Goal: Task Accomplishment & Management: Manage account settings

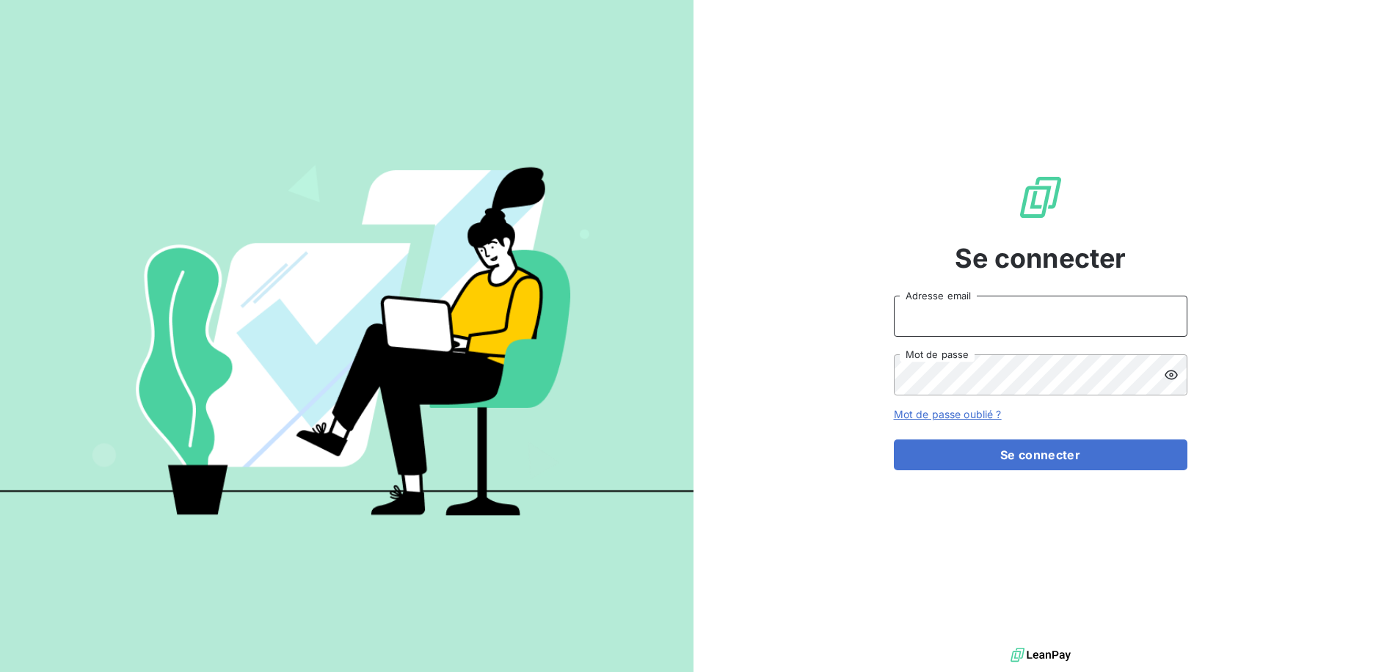
click at [1048, 317] on input "Adresse email" at bounding box center [1041, 316] width 294 height 41
type input "yakuba@print-andco.com"
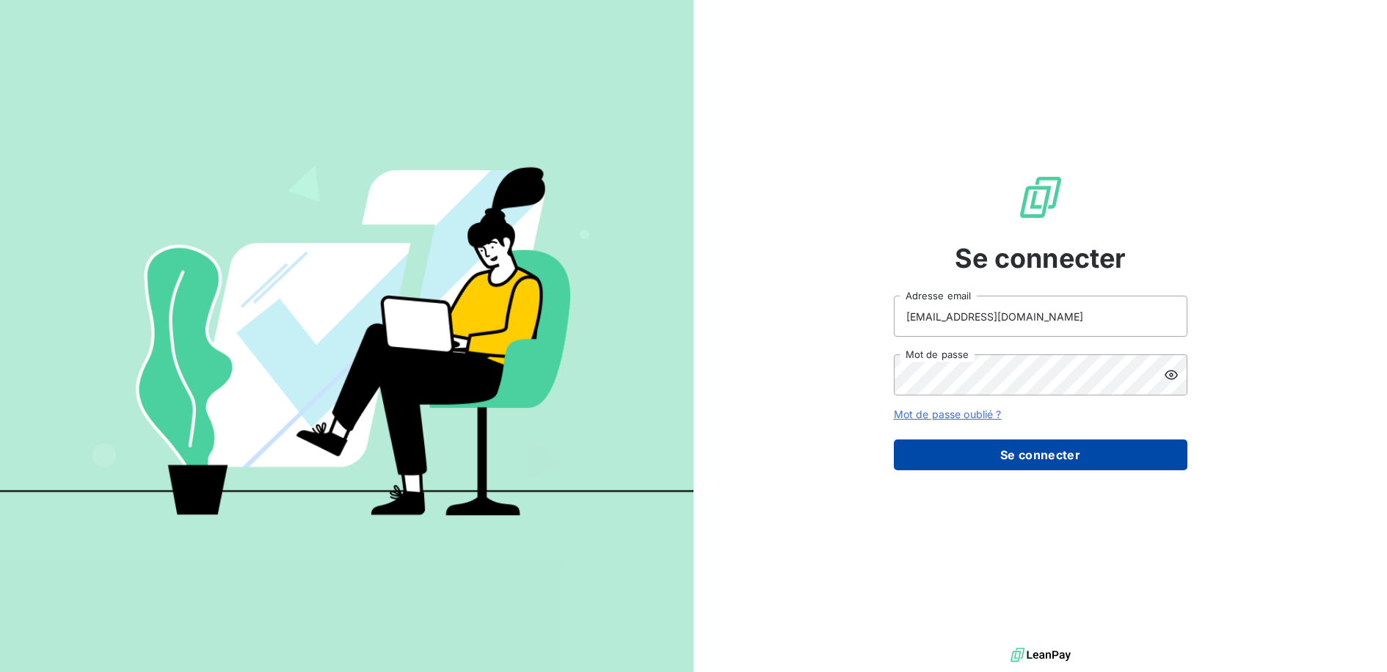
click at [1056, 446] on button "Se connecter" at bounding box center [1041, 455] width 294 height 31
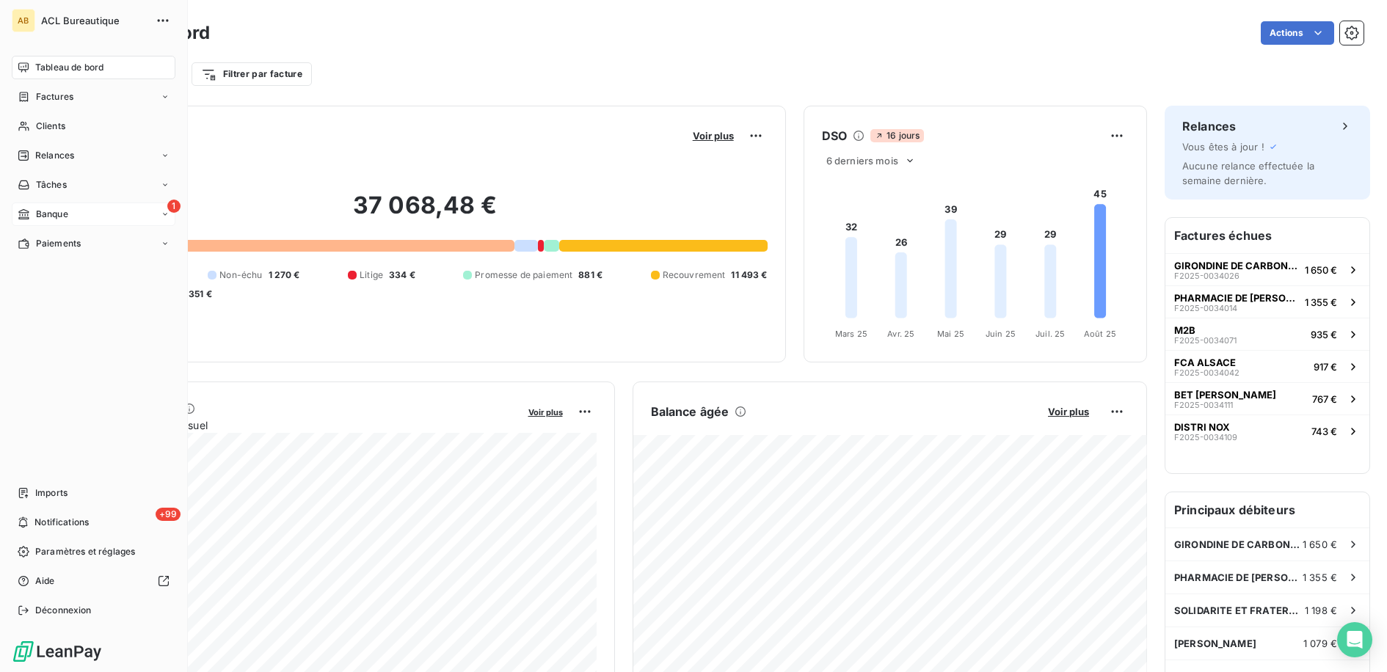
click at [32, 214] on div "Banque" at bounding box center [43, 214] width 51 height 13
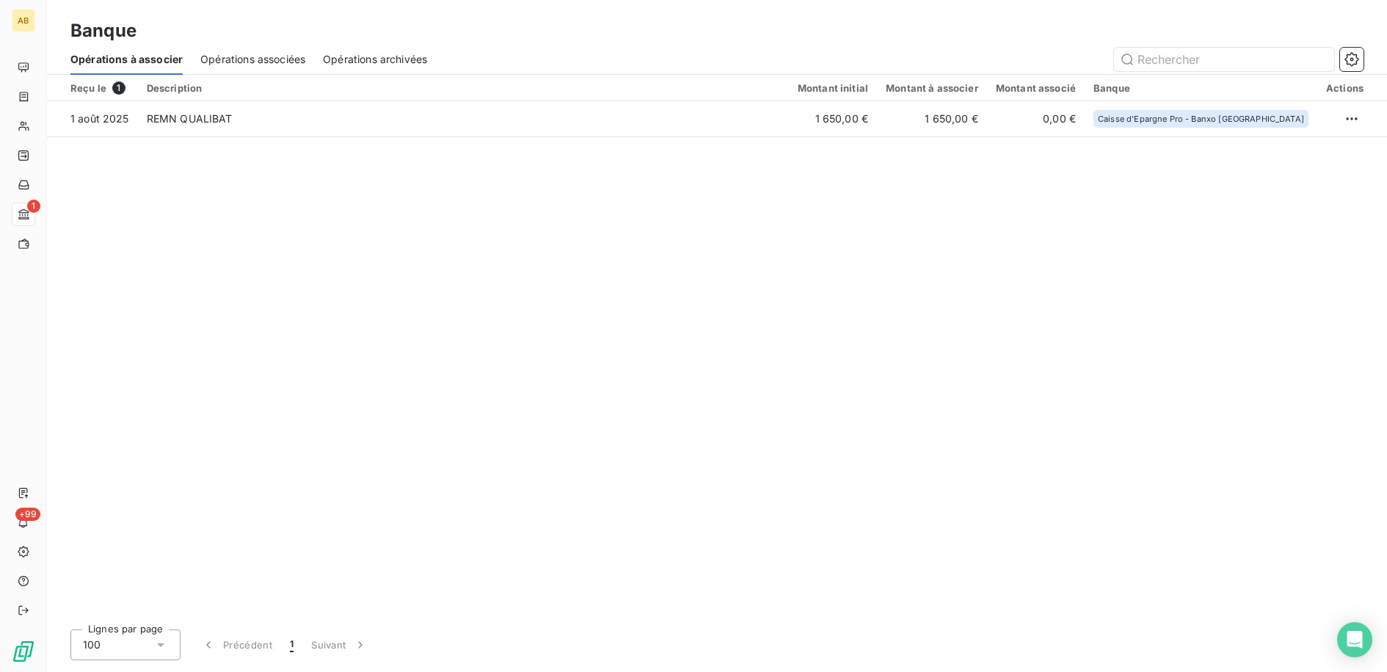
click at [283, 53] on span "Opérations associées" at bounding box center [252, 59] width 105 height 15
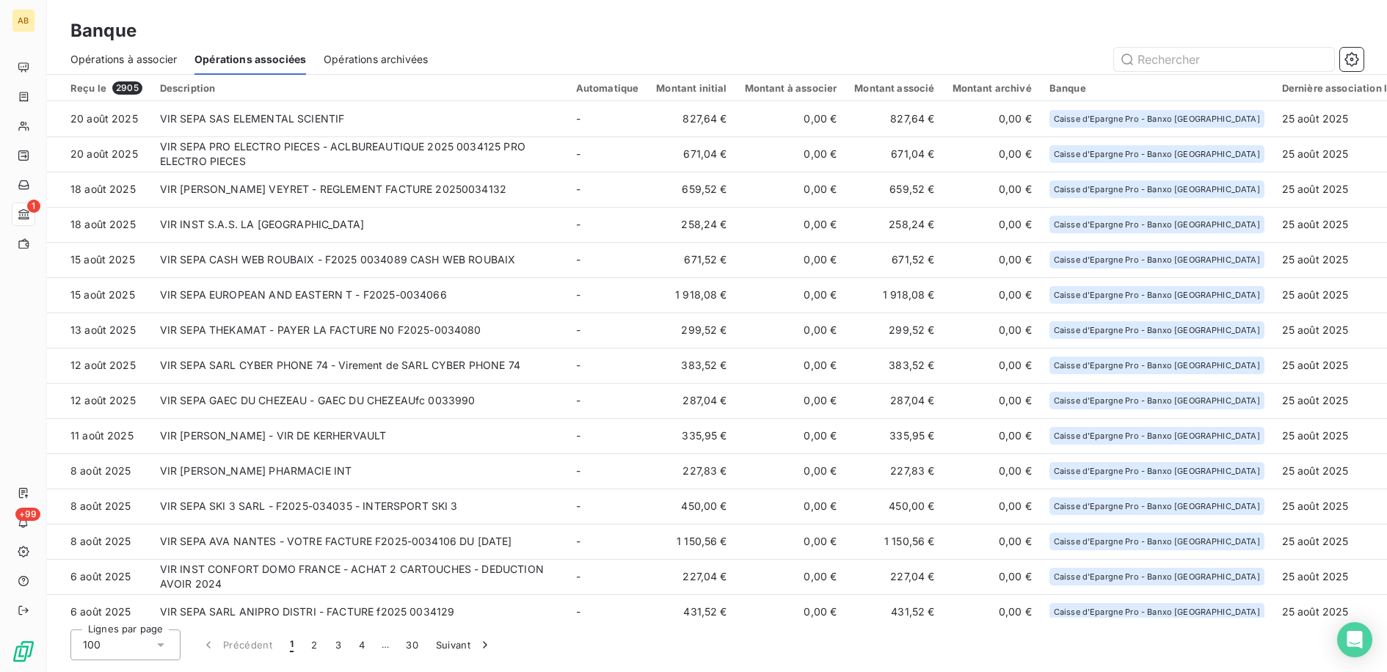
click at [406, 54] on span "Opérations archivées" at bounding box center [376, 59] width 104 height 15
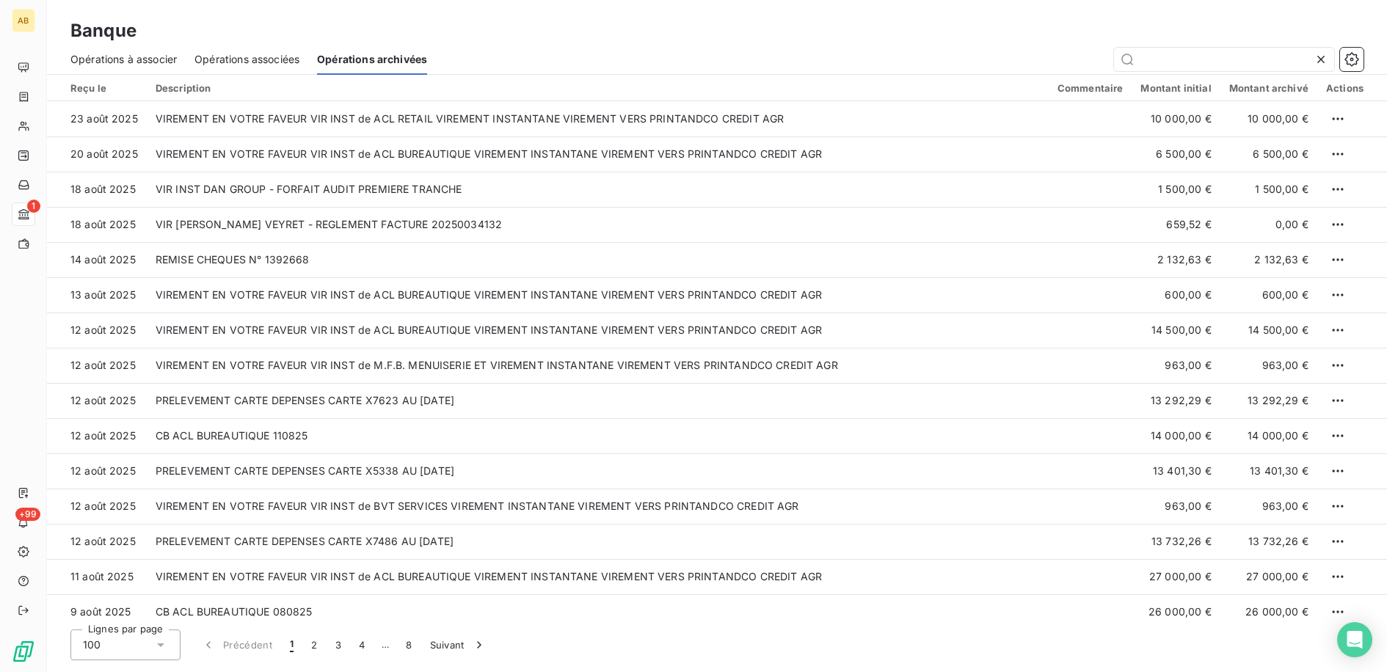
click at [284, 66] on span "Opérations associées" at bounding box center [246, 59] width 105 height 15
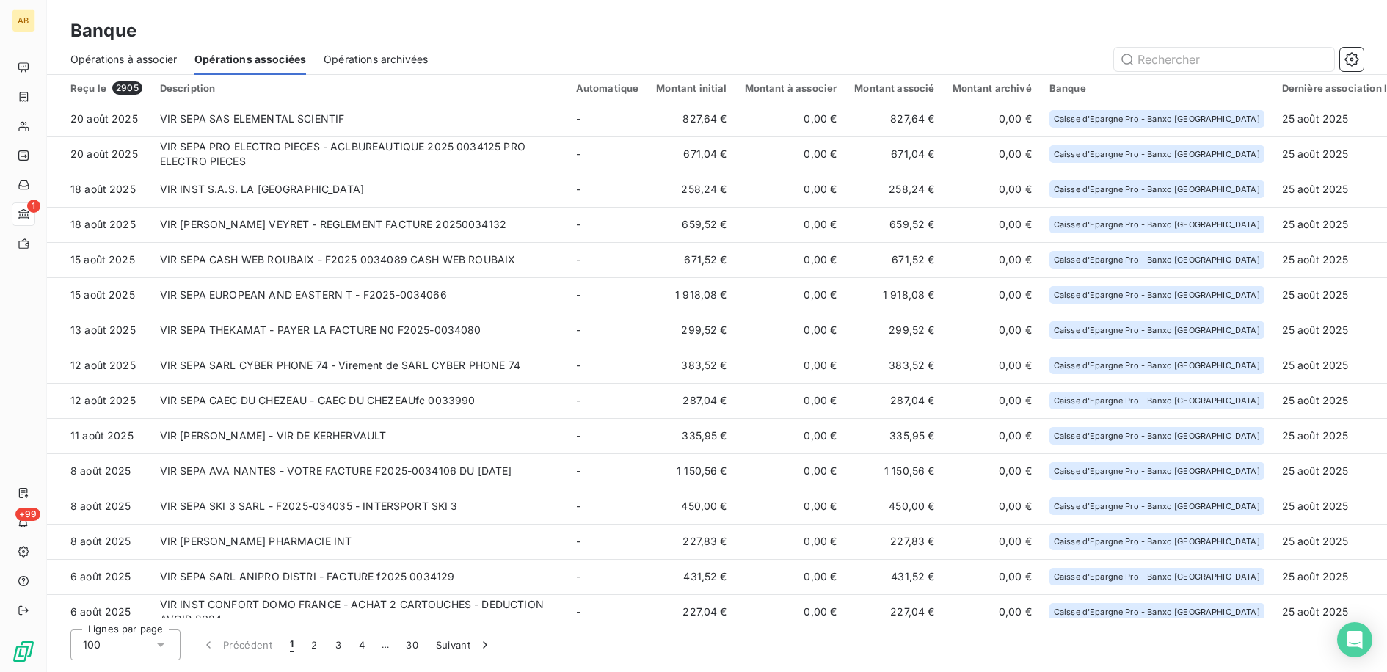
click at [147, 60] on span "Opérations à associer" at bounding box center [123, 59] width 106 height 15
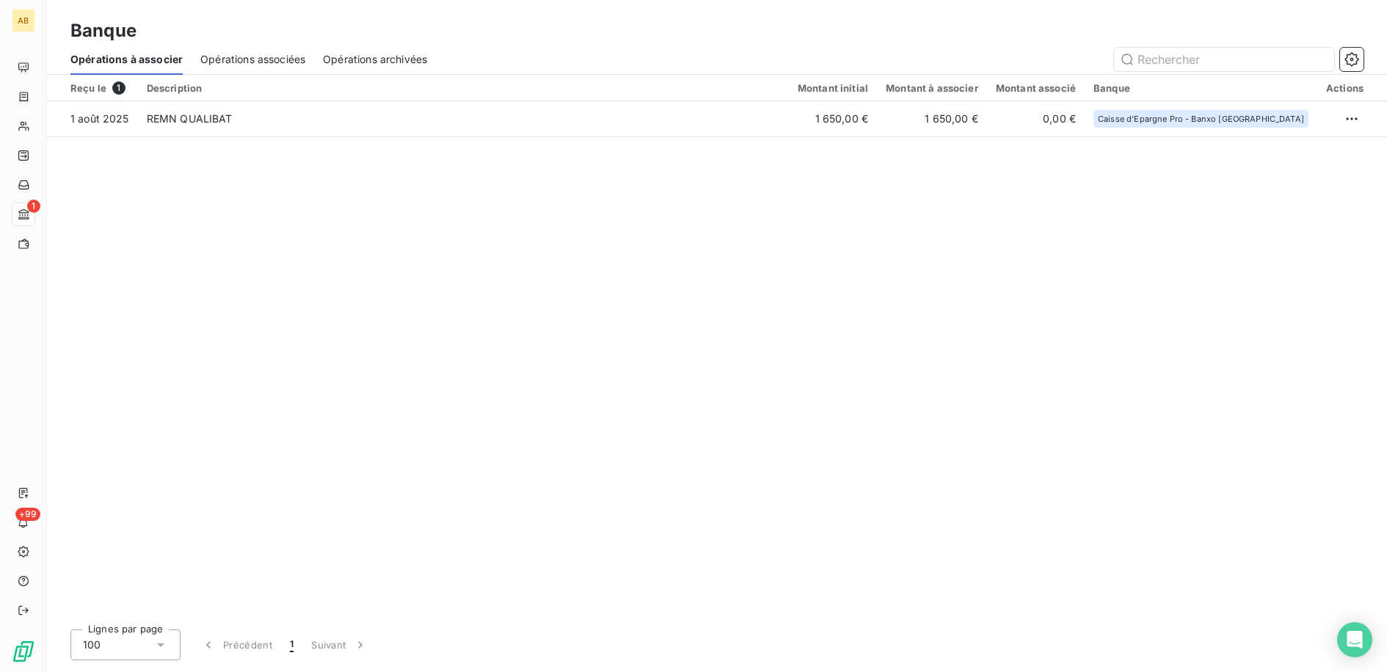
click at [269, 66] on span "Opérations associées" at bounding box center [252, 59] width 105 height 15
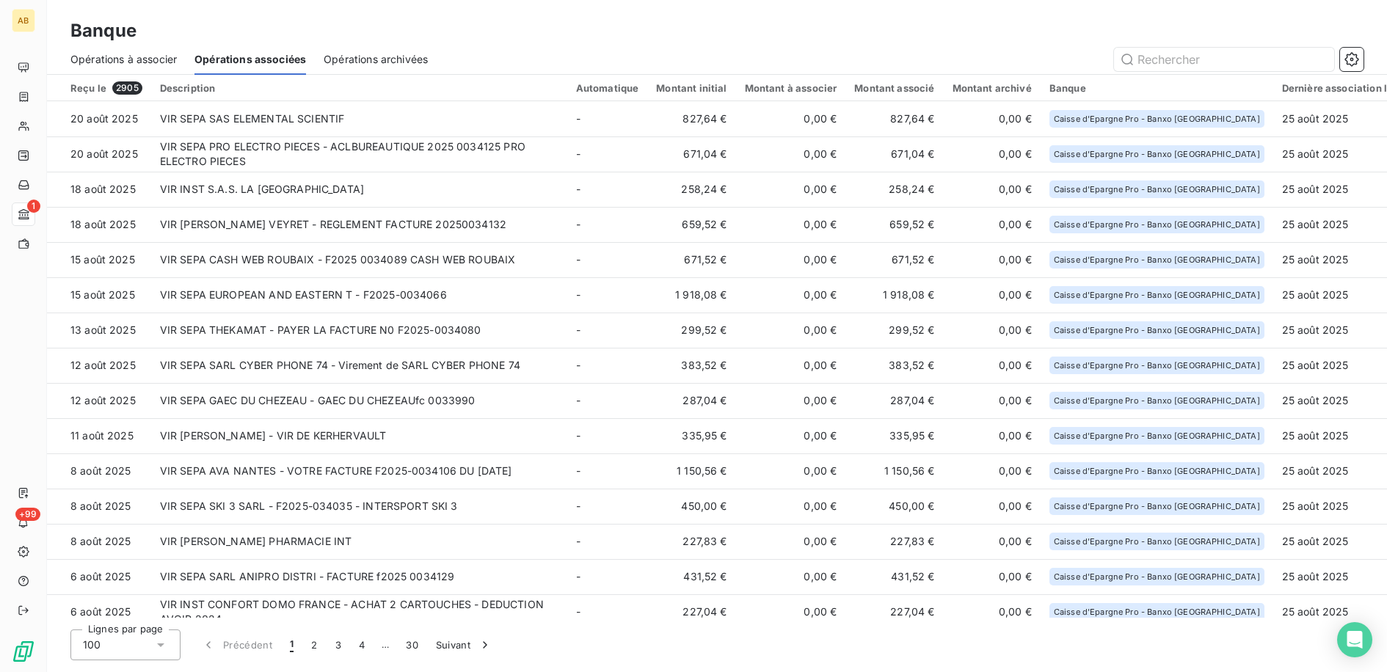
click at [353, 61] on span "Opérations archivées" at bounding box center [376, 59] width 104 height 15
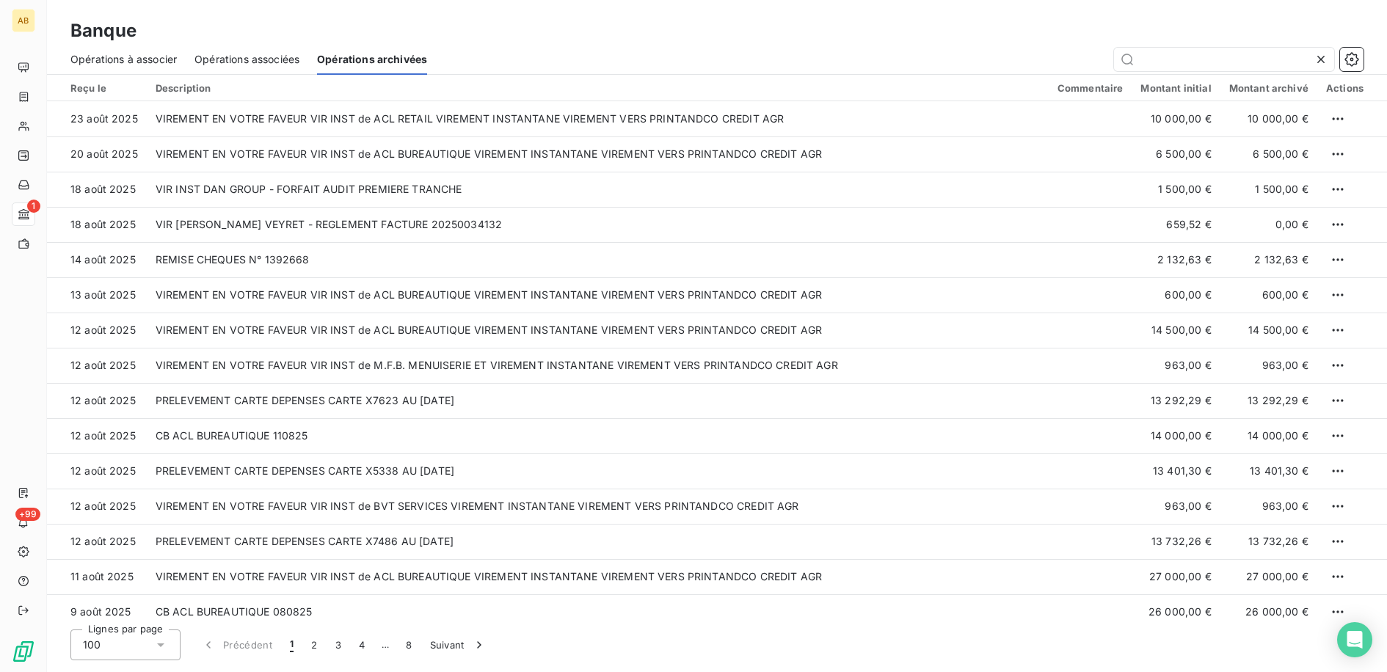
click at [149, 68] on div "Opérations à associer" at bounding box center [123, 59] width 106 height 31
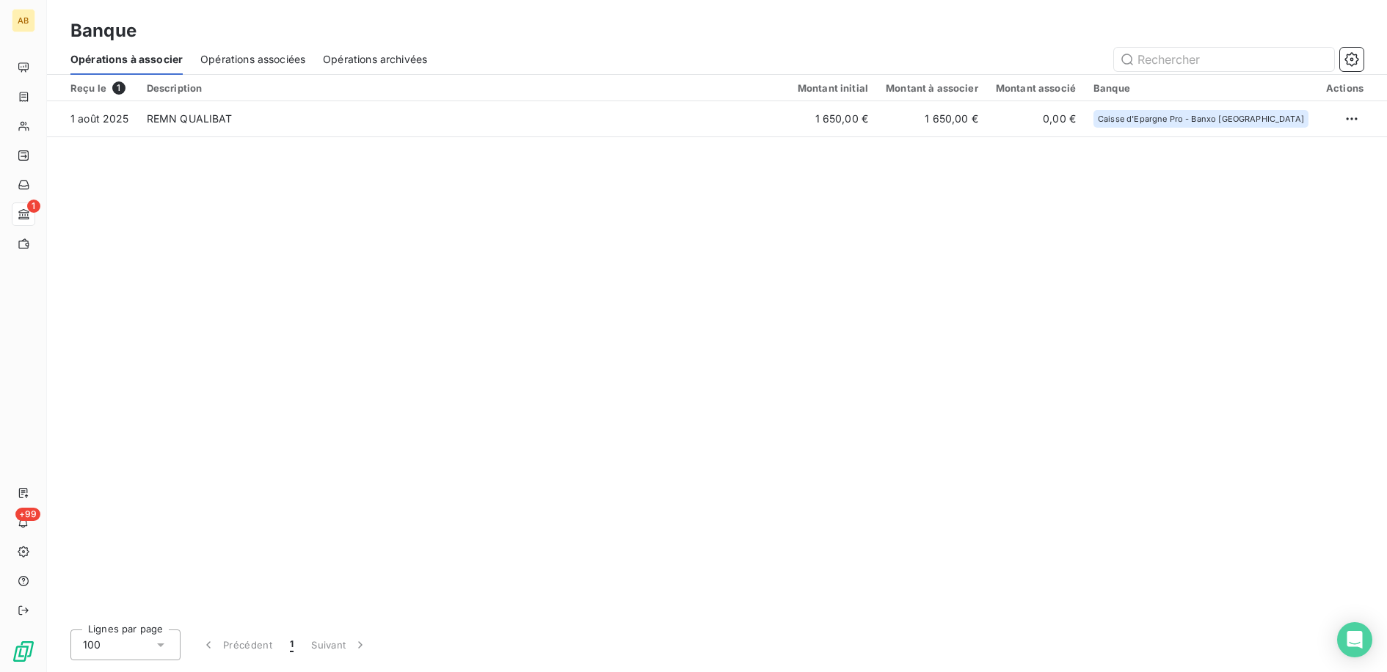
click at [236, 42] on div "Banque" at bounding box center [717, 31] width 1340 height 26
click at [244, 50] on div "Opérations associées" at bounding box center [252, 59] width 105 height 31
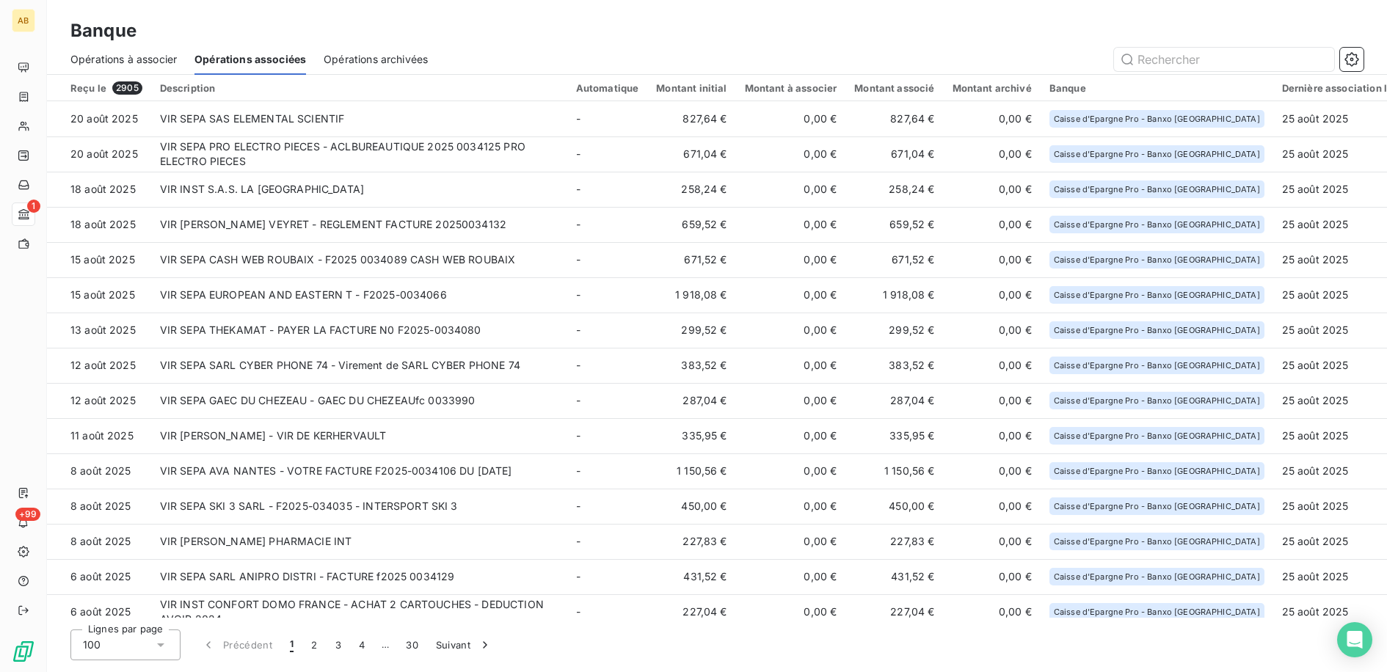
click at [382, 70] on div "Opérations archivées" at bounding box center [376, 59] width 104 height 31
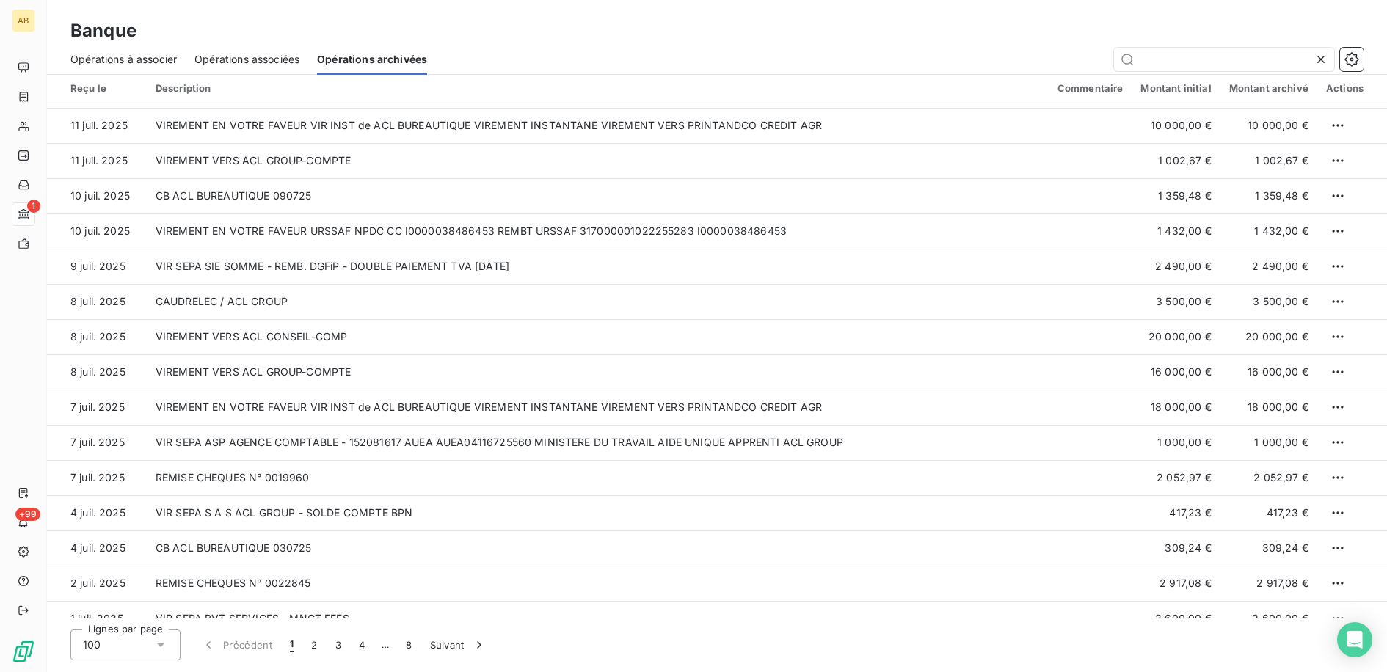
scroll to position [1901, 0]
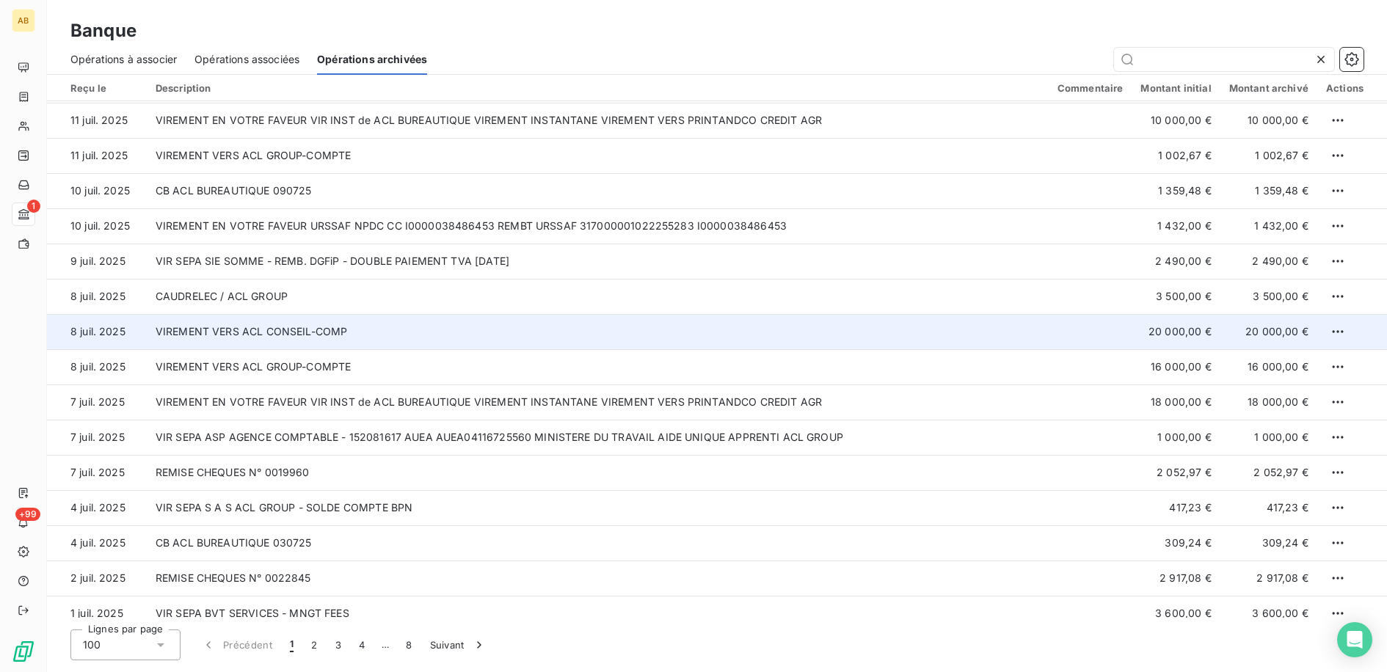
click at [338, 335] on td "VIREMENT VERS ACL CONSEIL-COMP" at bounding box center [598, 331] width 902 height 35
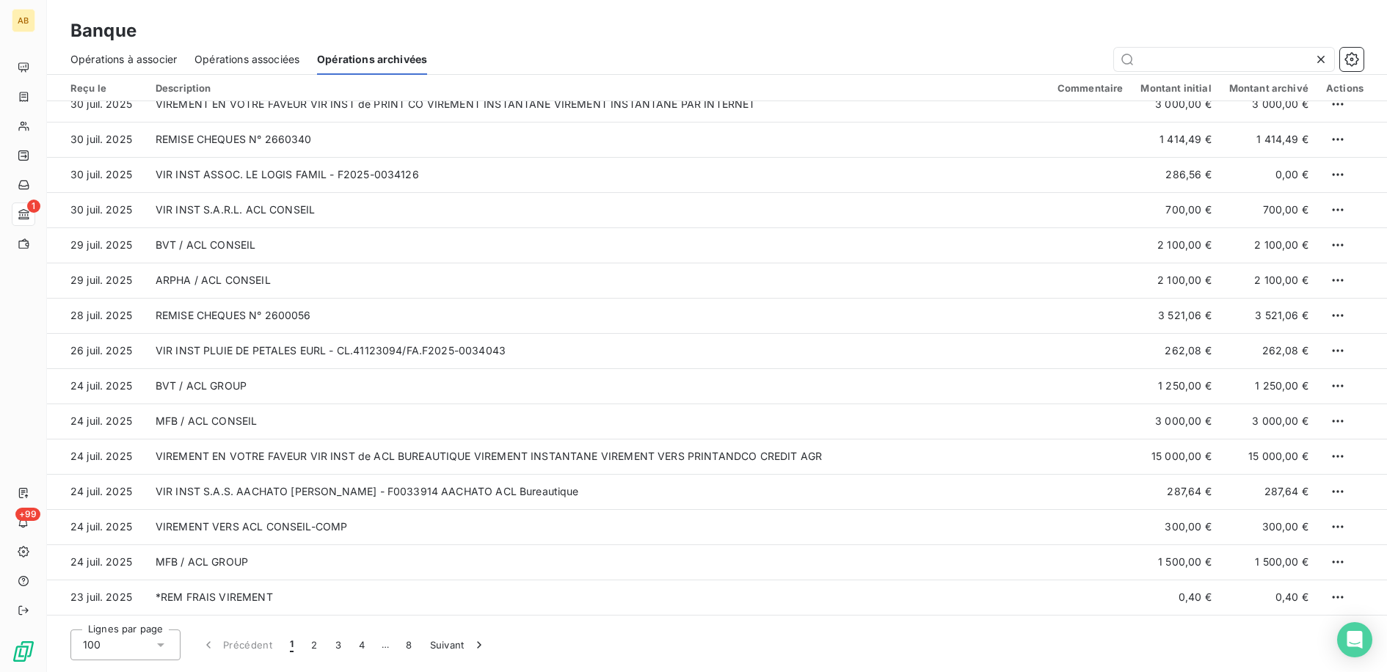
scroll to position [889, 0]
